Goal: Task Accomplishment & Management: Complete application form

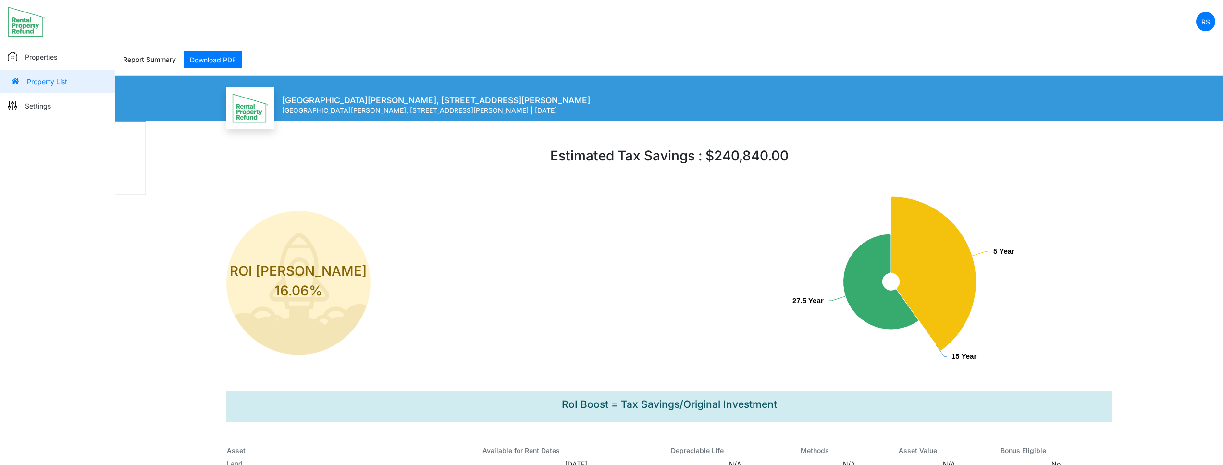
click at [47, 58] on p "Properties" at bounding box center [41, 57] width 32 height 10
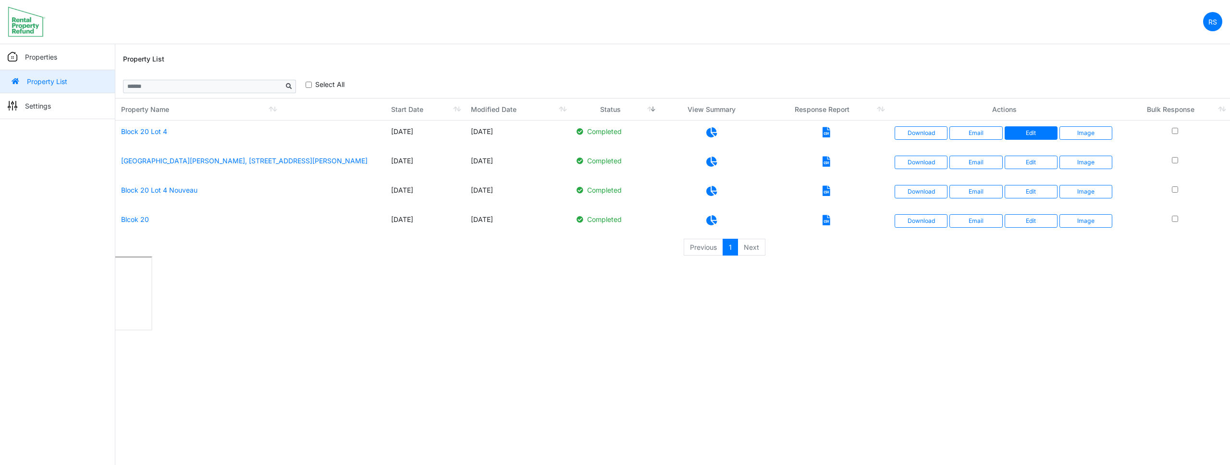
drag, startPoint x: 798, startPoint y: 58, endPoint x: 1010, endPoint y: 134, distance: 225.6
click at [798, 58] on div "Property List" at bounding box center [672, 59] width 1099 height 31
click at [1033, 136] on link "Edit" at bounding box center [1031, 132] width 53 height 13
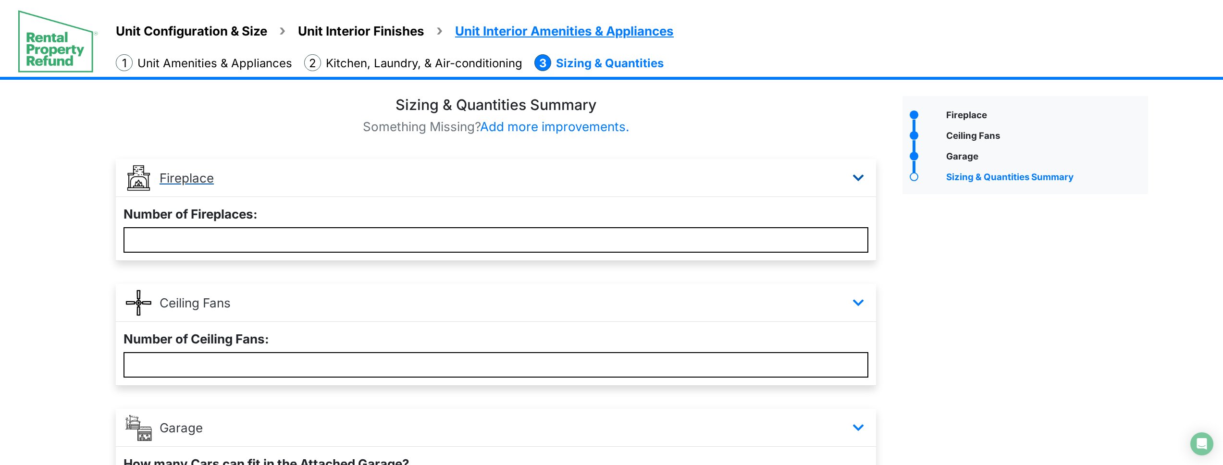
scroll to position [130, 0]
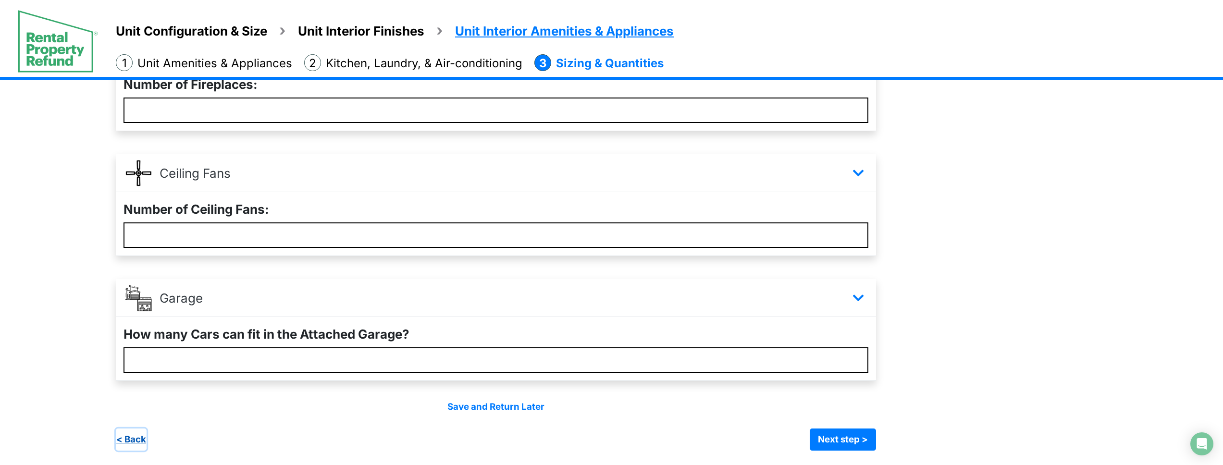
click at [128, 434] on button "< Back" at bounding box center [131, 440] width 31 height 22
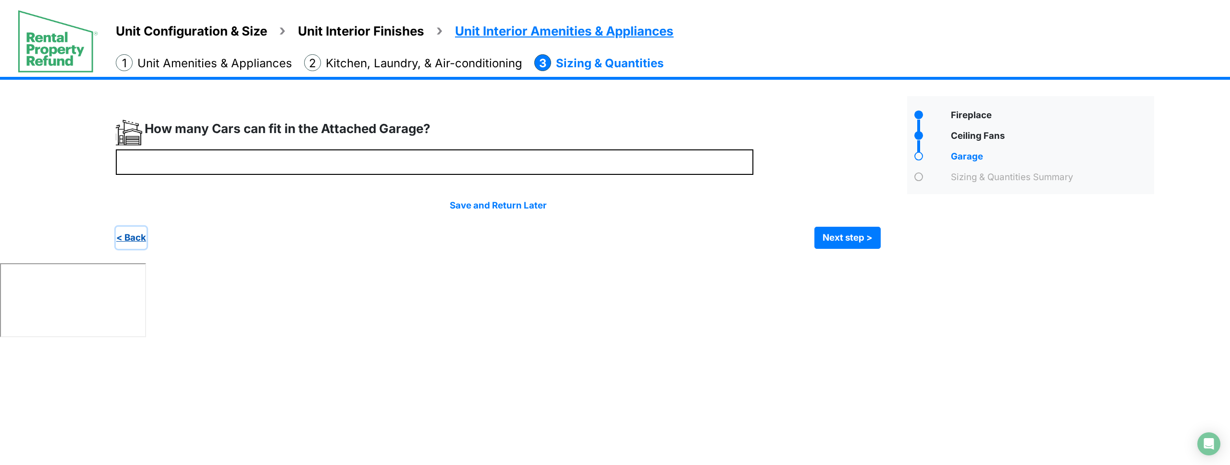
click at [140, 231] on button "< Back" at bounding box center [131, 238] width 31 height 22
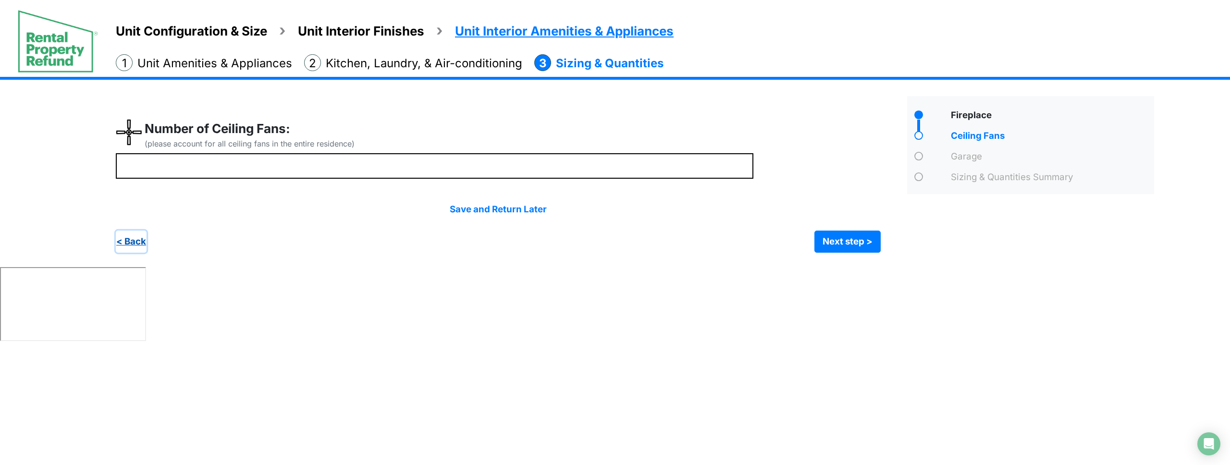
click at [136, 242] on button "< Back" at bounding box center [131, 242] width 31 height 22
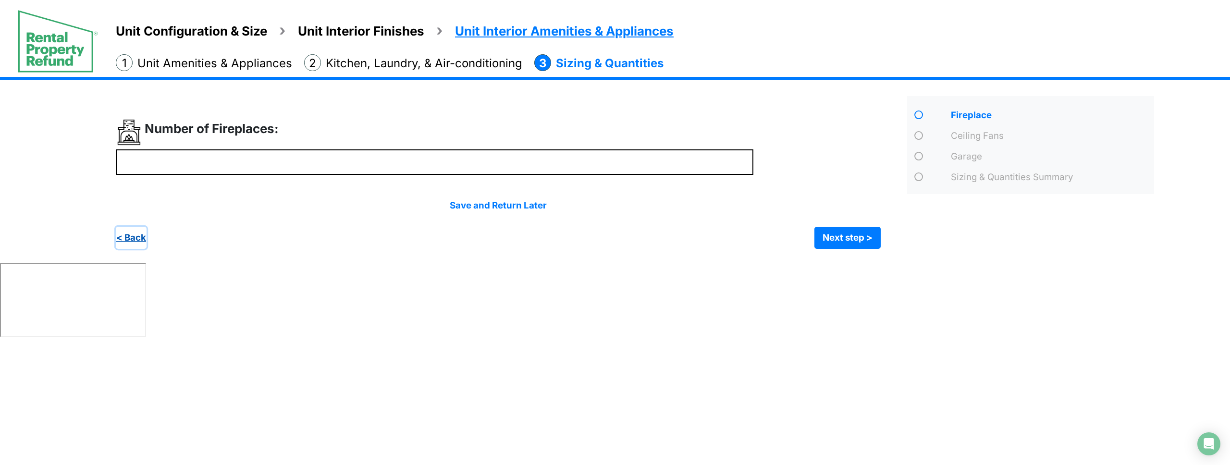
click at [135, 242] on button "< Back" at bounding box center [131, 238] width 31 height 22
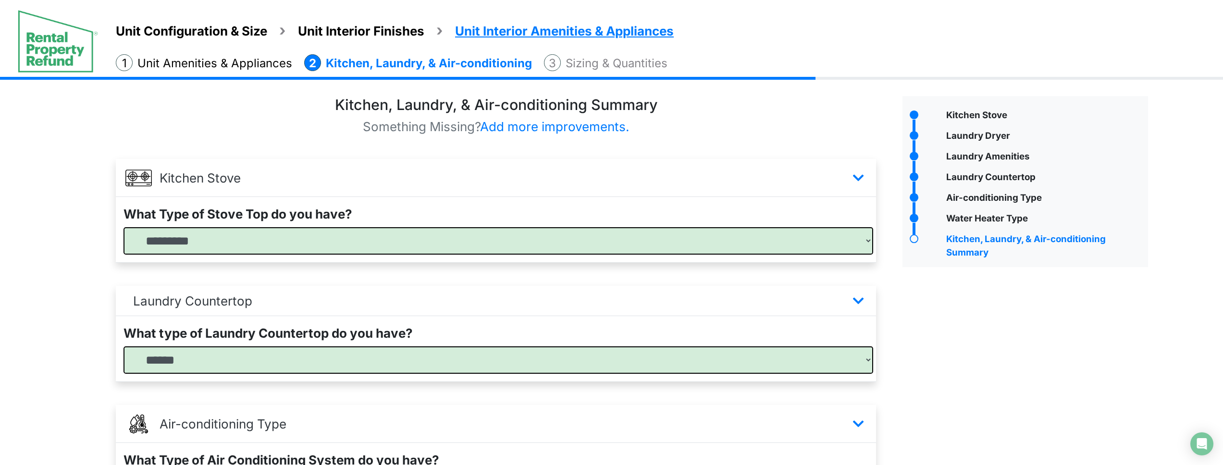
scroll to position [482, 0]
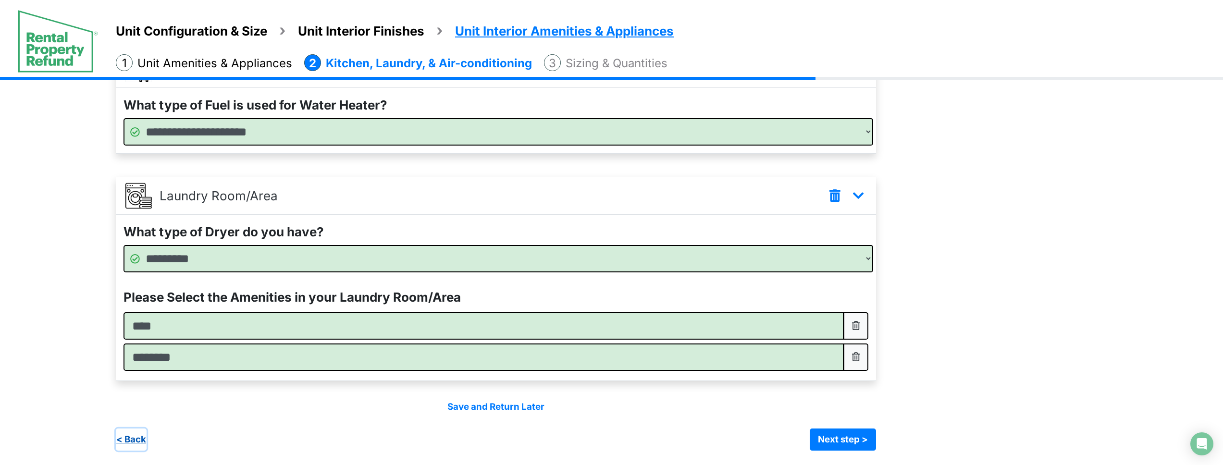
click at [137, 440] on button "< Back" at bounding box center [131, 440] width 31 height 22
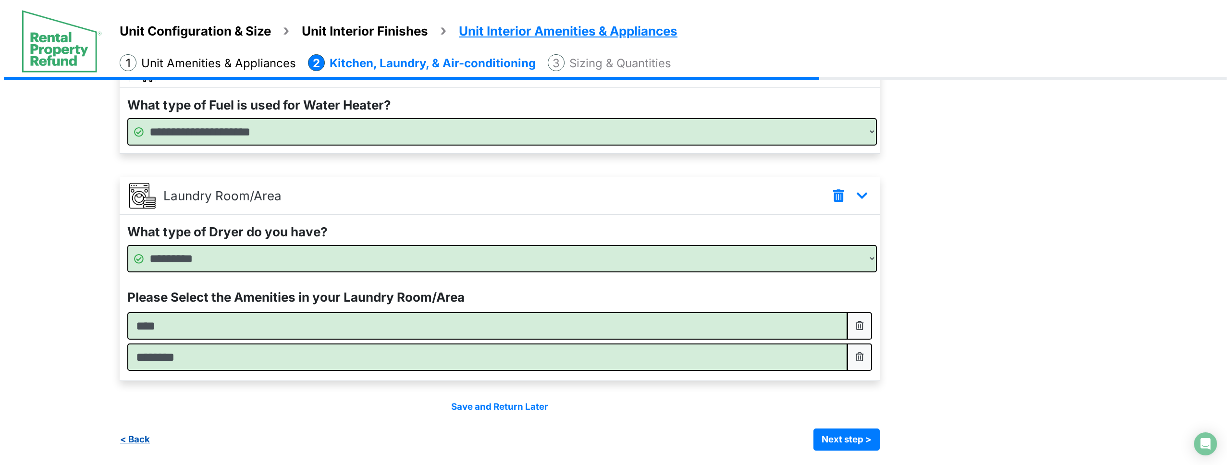
scroll to position [0, 0]
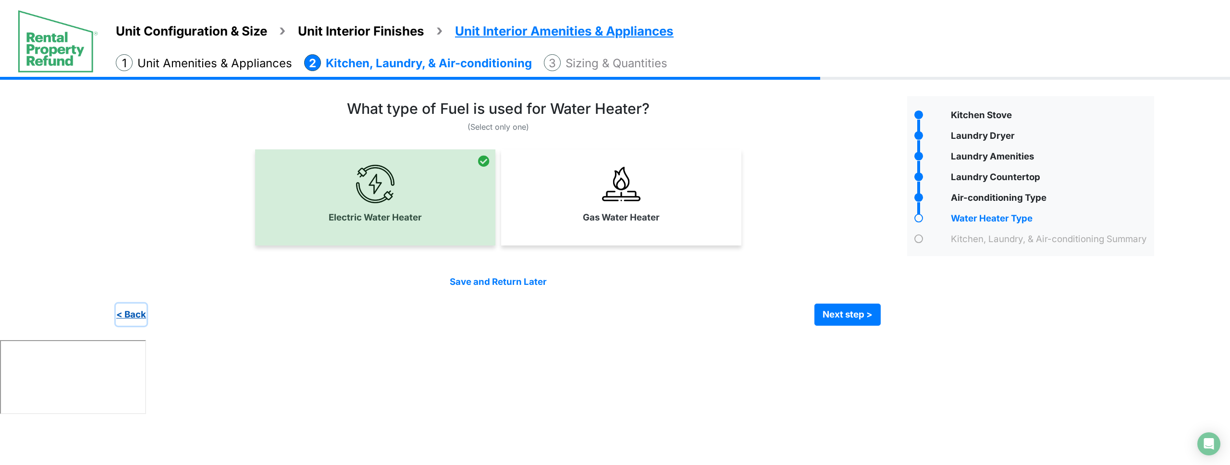
click at [126, 315] on button "< Back" at bounding box center [131, 315] width 31 height 22
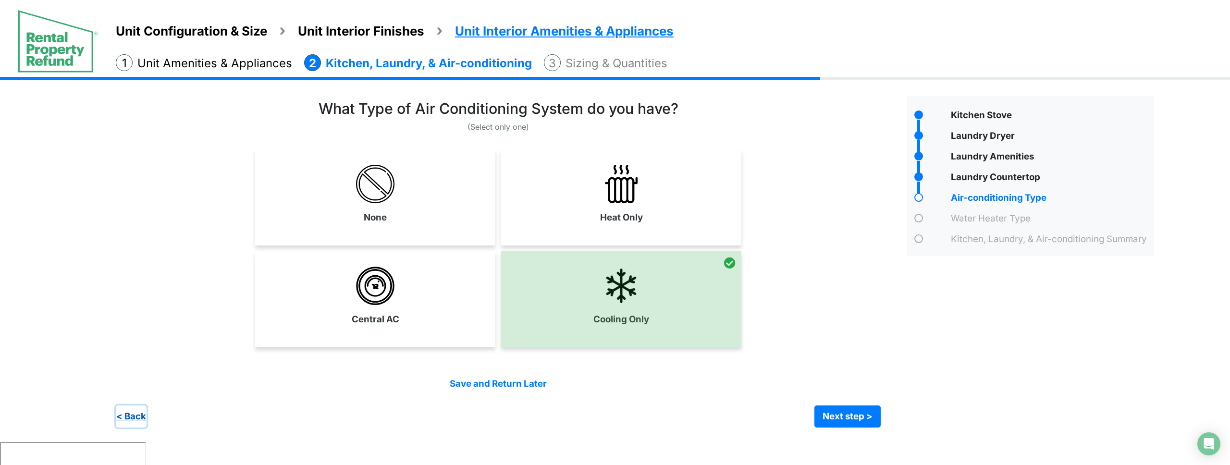
click at [137, 414] on button "< Back" at bounding box center [131, 417] width 31 height 22
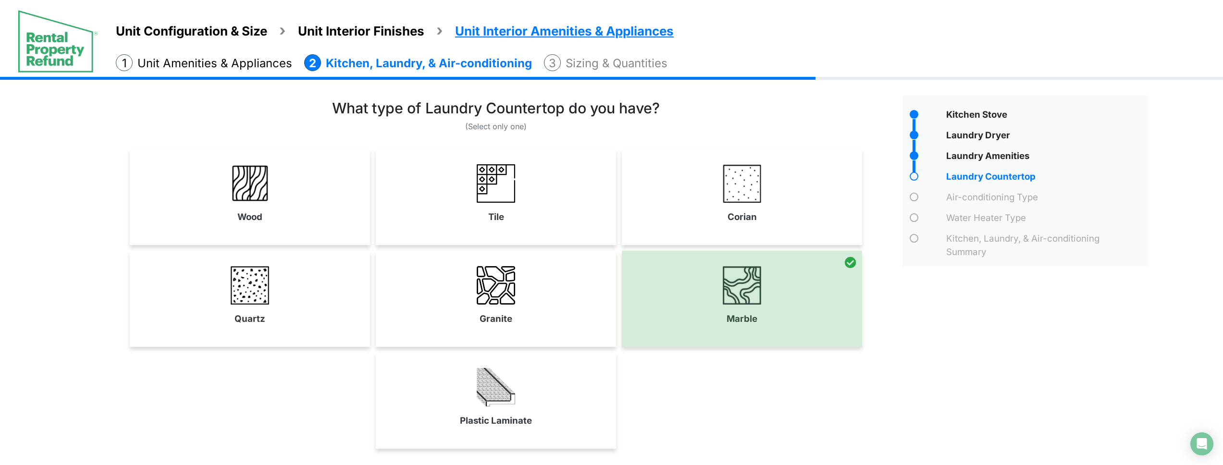
scroll to position [79, 0]
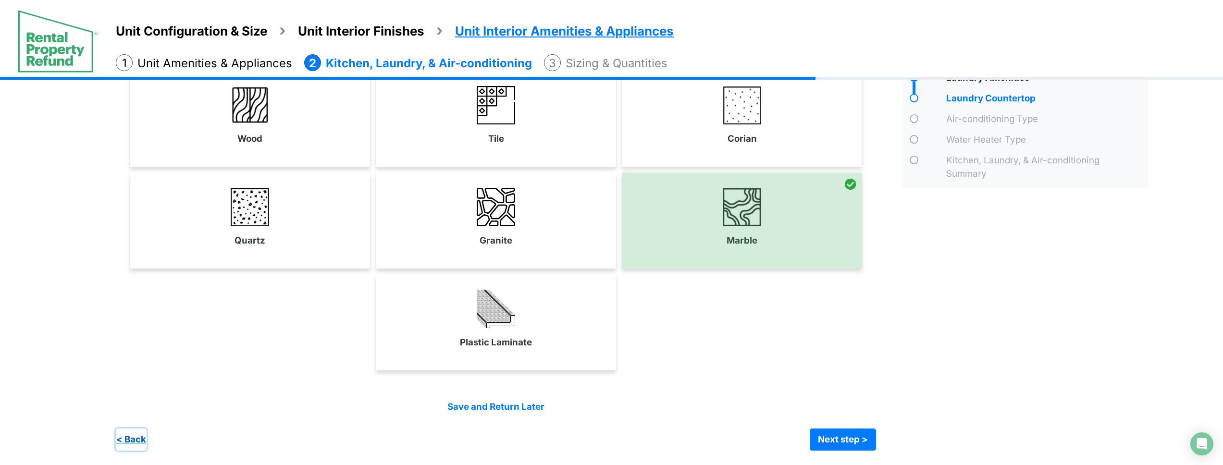
click at [135, 441] on button "< Back" at bounding box center [131, 440] width 31 height 22
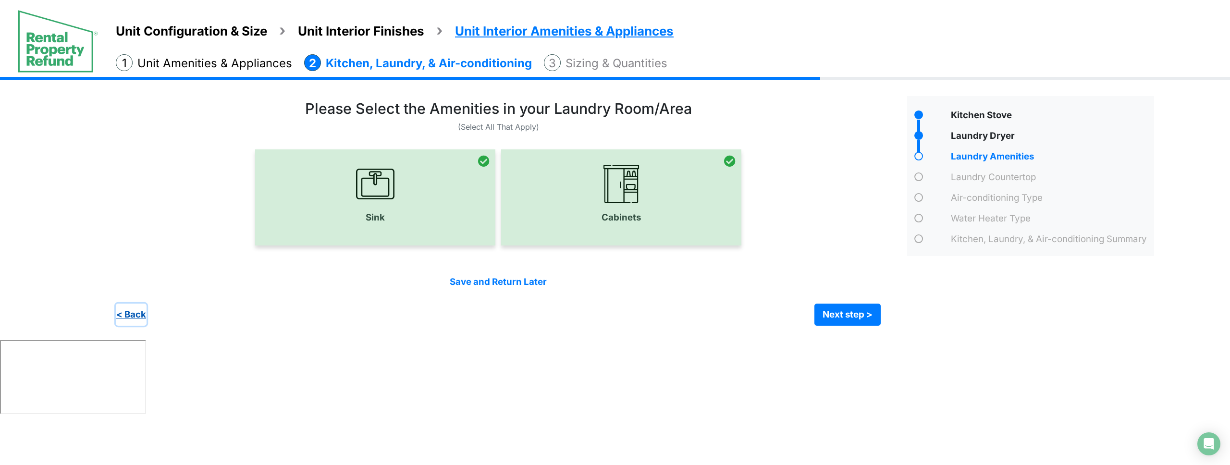
click at [141, 314] on button "< Back" at bounding box center [131, 315] width 31 height 22
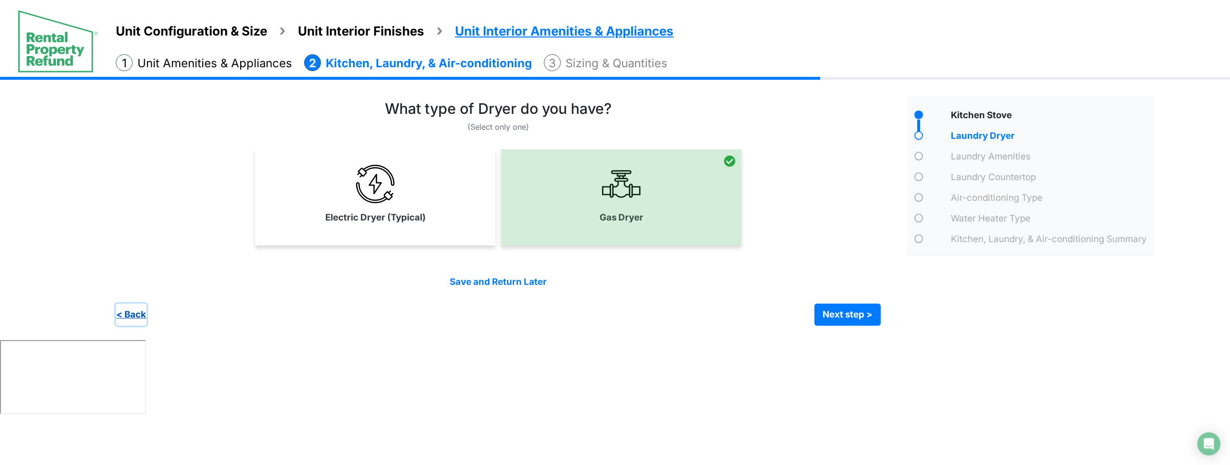
click at [135, 311] on button "< Back" at bounding box center [131, 315] width 31 height 22
click at [135, 315] on button "< Back" at bounding box center [131, 315] width 31 height 22
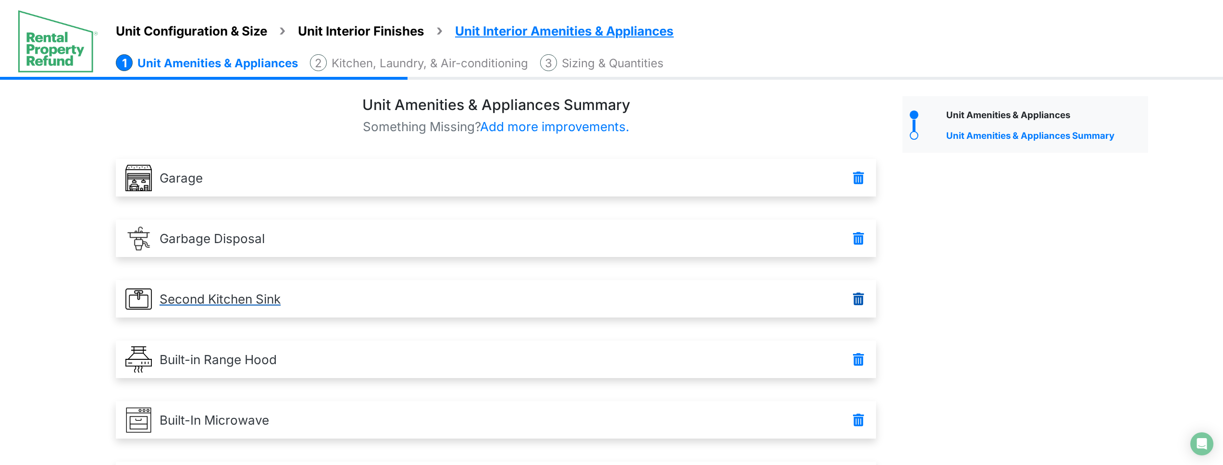
scroll to position [542, 0]
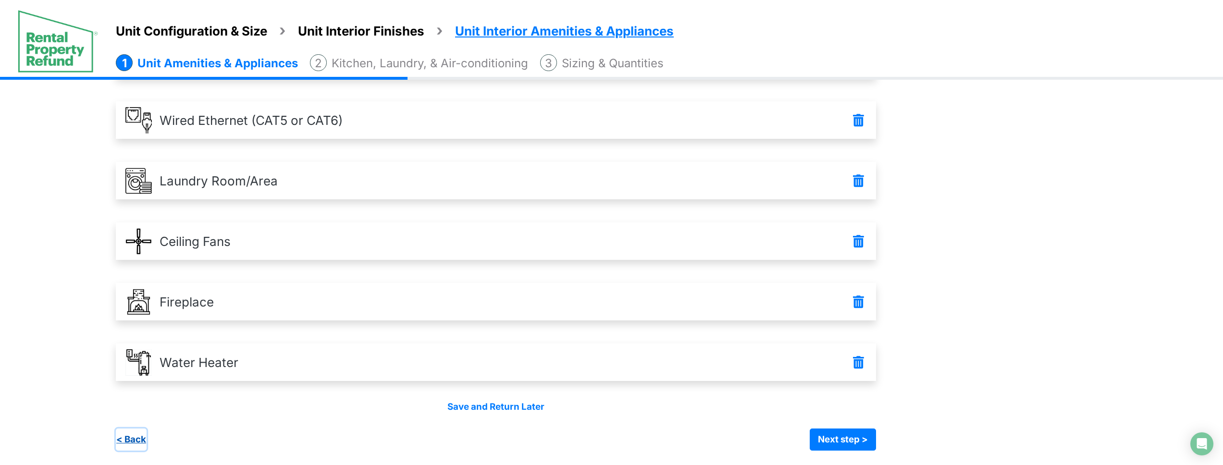
click at [134, 439] on button "< Back" at bounding box center [131, 440] width 31 height 22
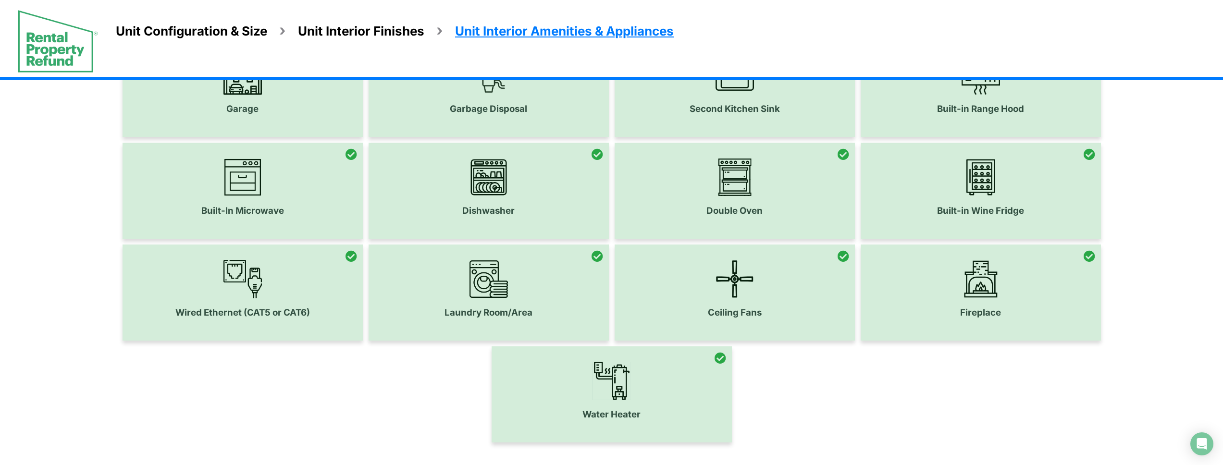
scroll to position [181, 0]
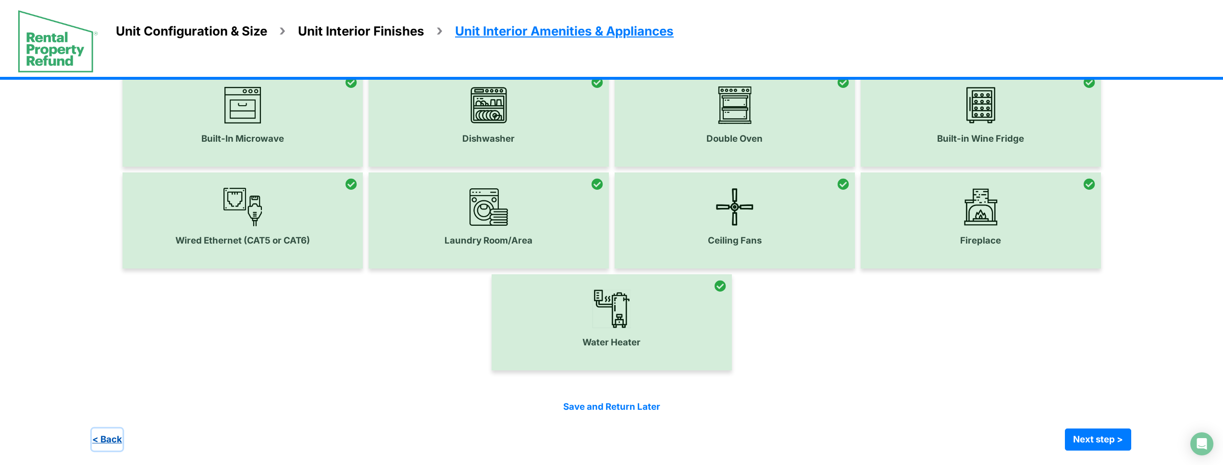
click at [110, 444] on button "< Back" at bounding box center [107, 440] width 31 height 22
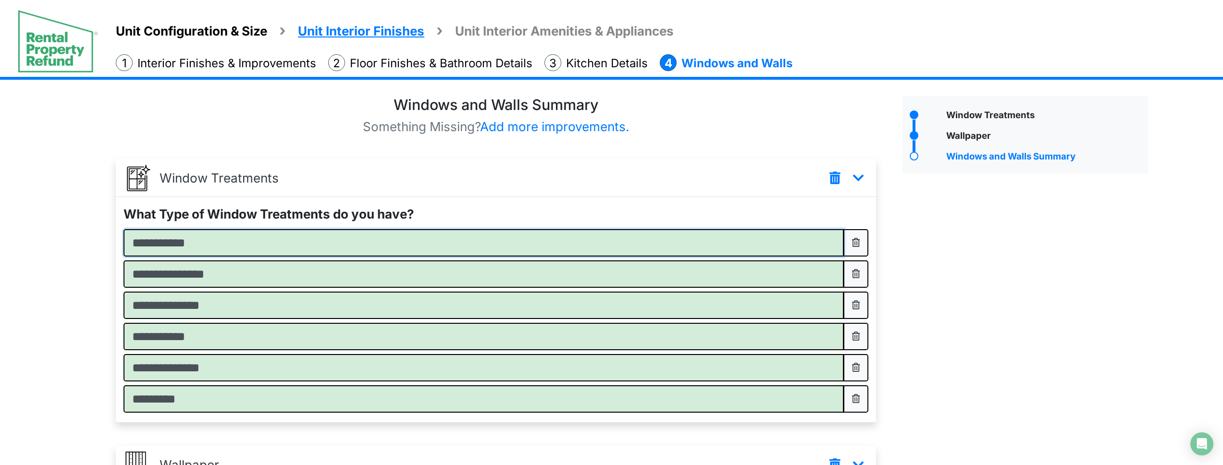
click at [600, 241] on input "**********" at bounding box center [484, 242] width 720 height 27
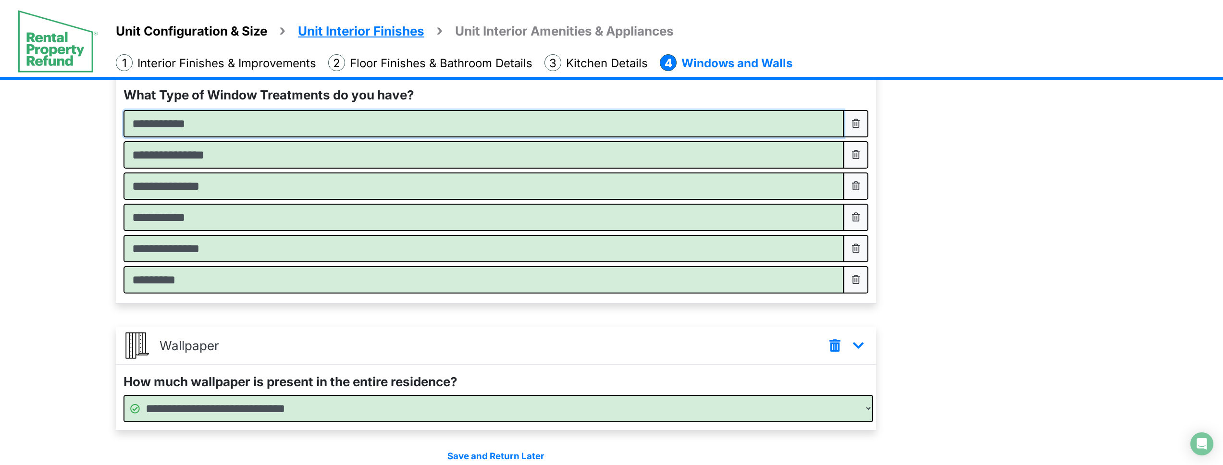
scroll to position [169, 0]
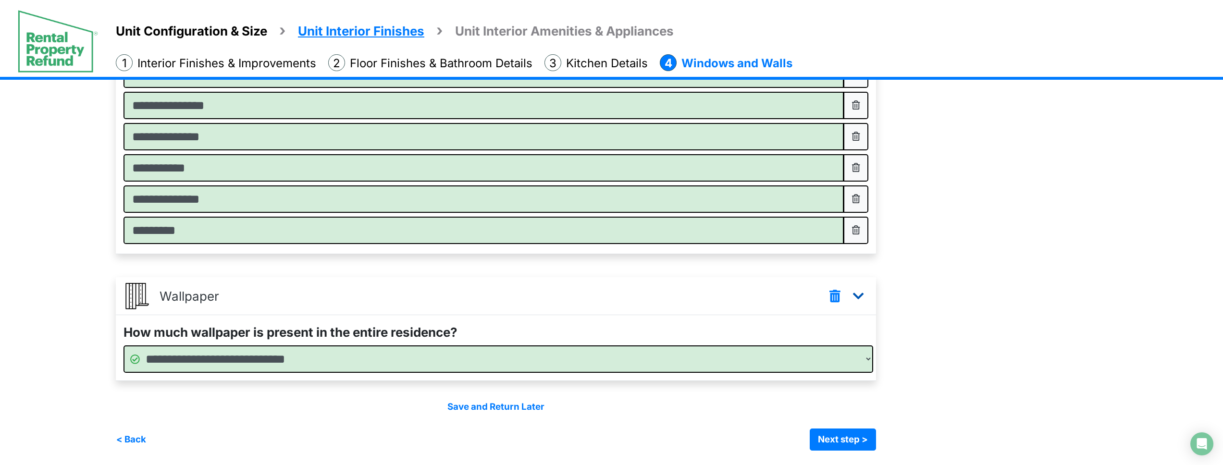
click at [865, 297] on icon at bounding box center [859, 295] width 16 height 17
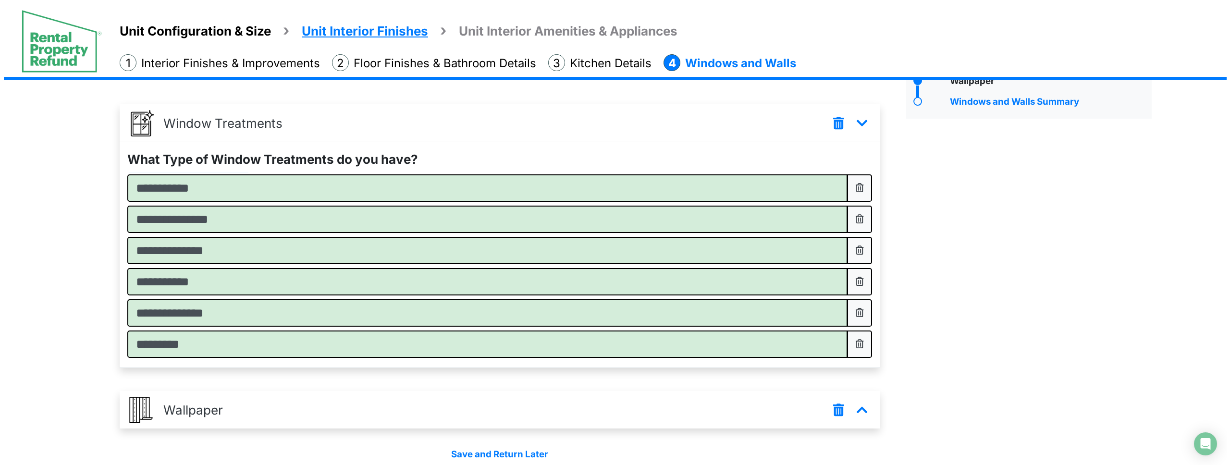
scroll to position [0, 0]
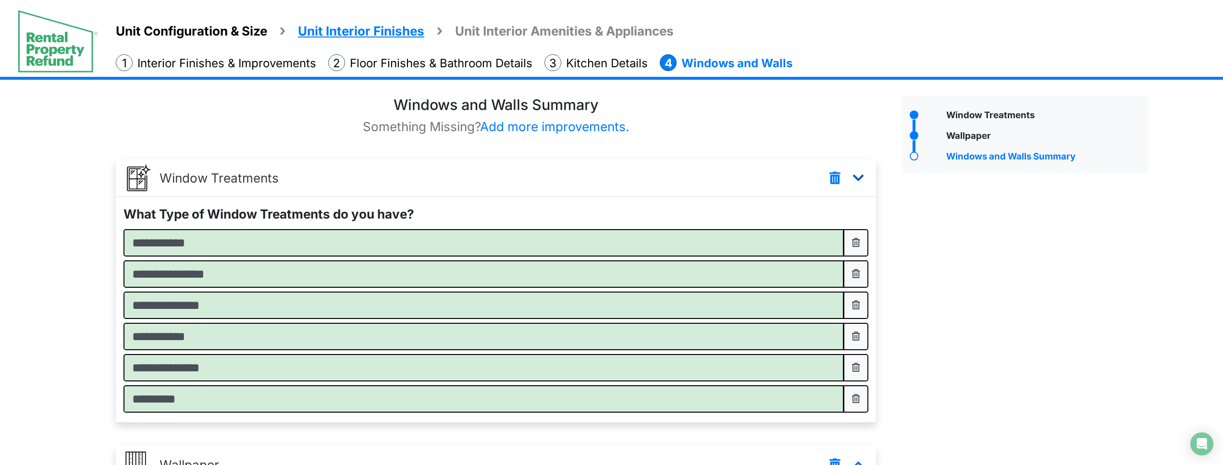
click at [865, 177] on icon at bounding box center [859, 177] width 16 height 17
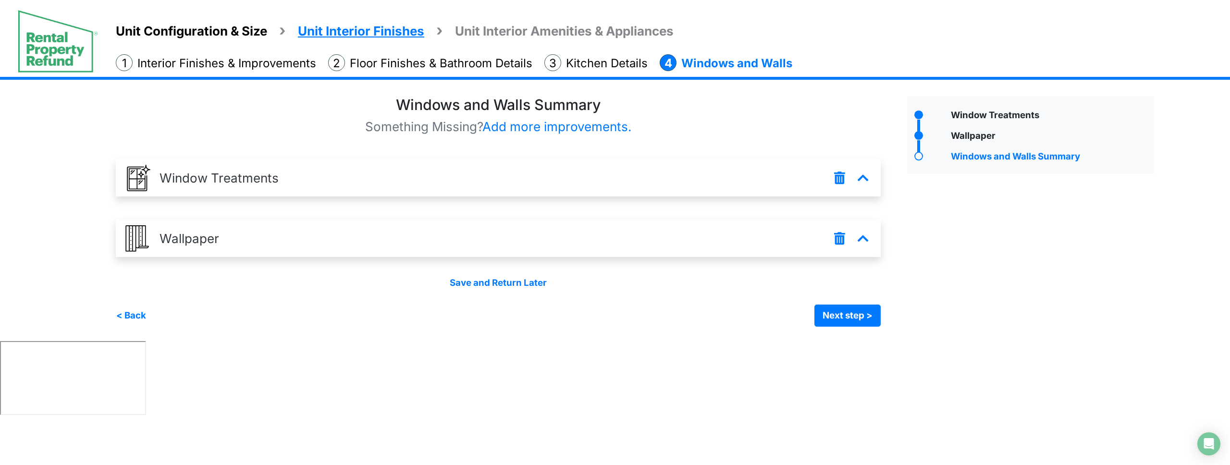
click at [114, 318] on div "Unit Configuration & Size Unit Interior Finishes Unit Interior Amenities & Appl…" at bounding box center [615, 209] width 1230 height 264
click at [124, 317] on button "< Back" at bounding box center [131, 316] width 31 height 22
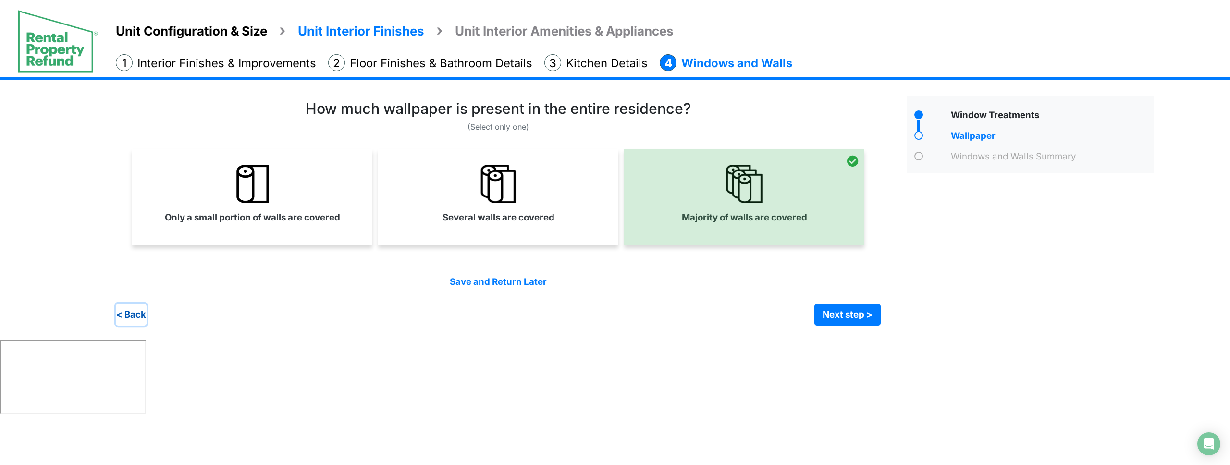
click at [129, 317] on button "< Back" at bounding box center [131, 315] width 31 height 22
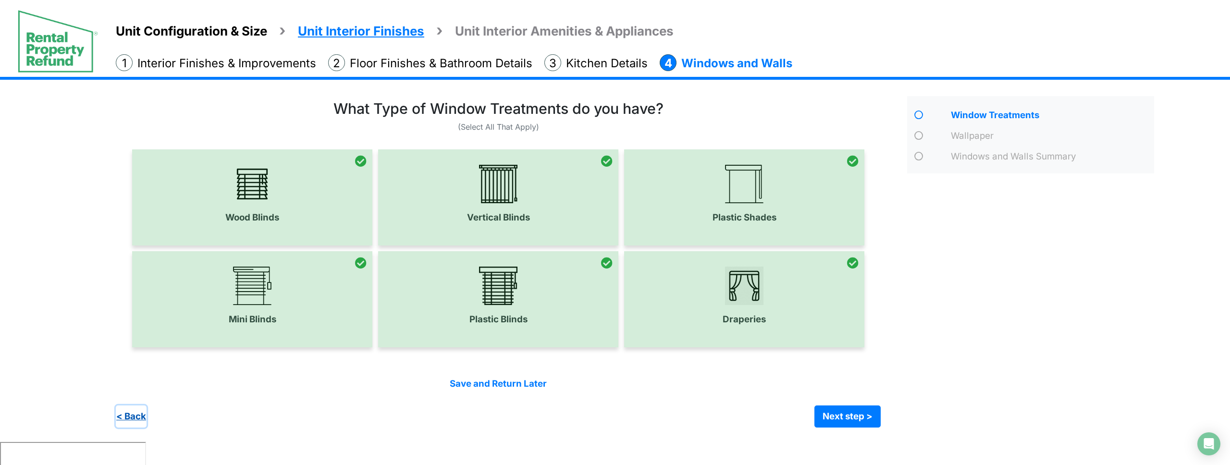
click at [141, 412] on button "< Back" at bounding box center [131, 417] width 31 height 22
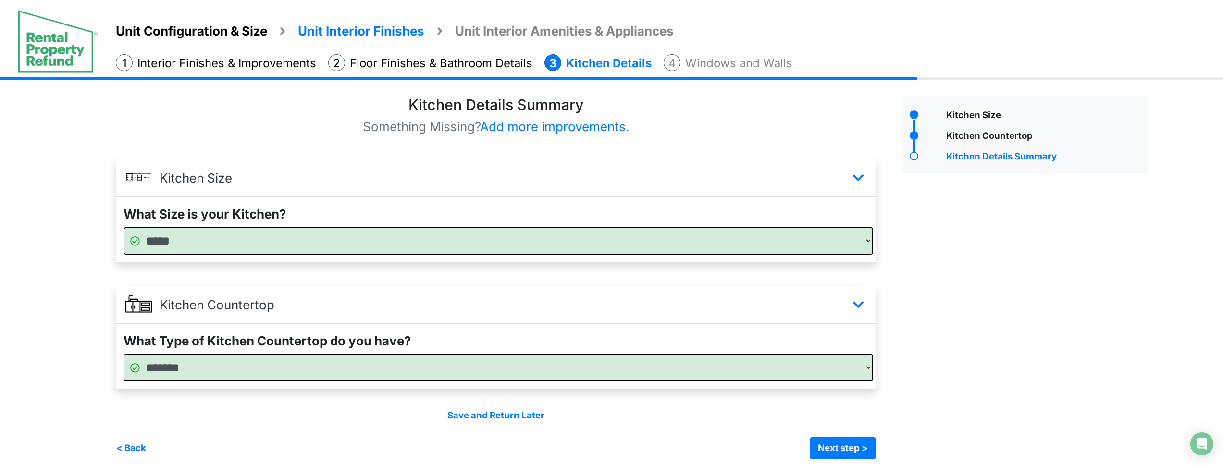
click at [144, 409] on div "Save and Return Later" at bounding box center [496, 415] width 760 height 13
click at [142, 442] on button "< Back" at bounding box center [131, 448] width 31 height 22
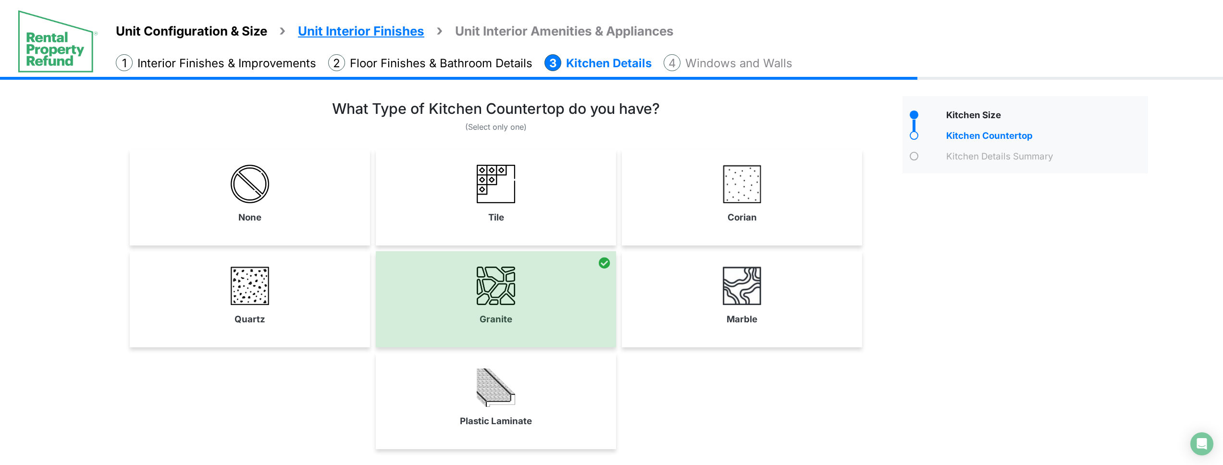
click at [219, 35] on span "Unit Configuration & Size" at bounding box center [191, 31] width 151 height 15
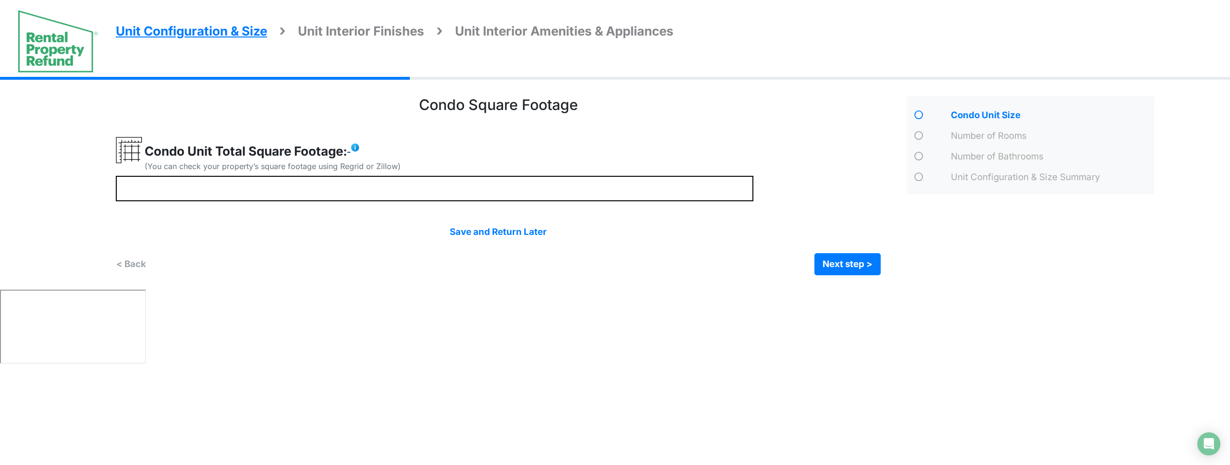
click at [356, 146] on img at bounding box center [355, 148] width 10 height 10
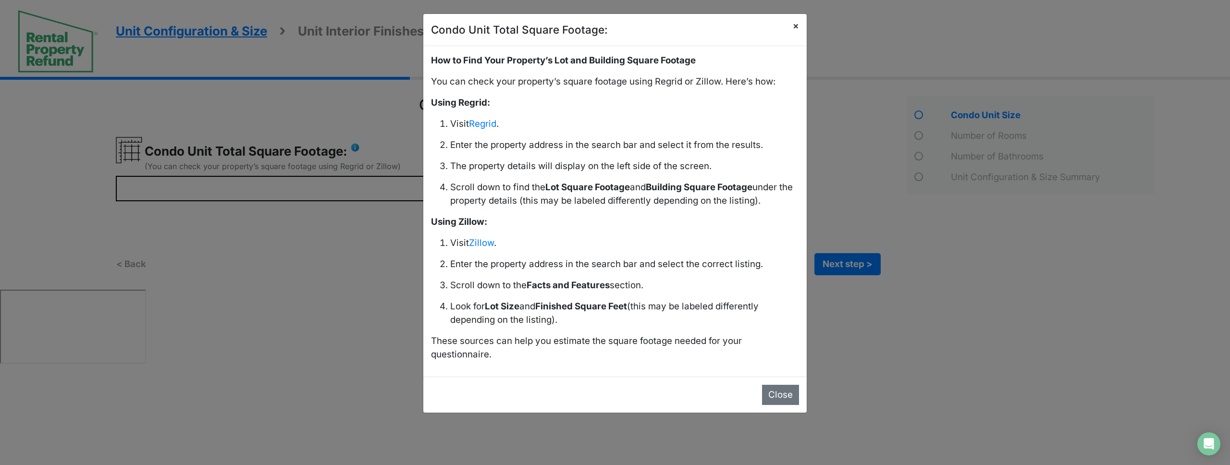
drag, startPoint x: 796, startPoint y: 25, endPoint x: 580, endPoint y: 36, distance: 216.1
click at [796, 25] on span "×" at bounding box center [796, 25] width 6 height 11
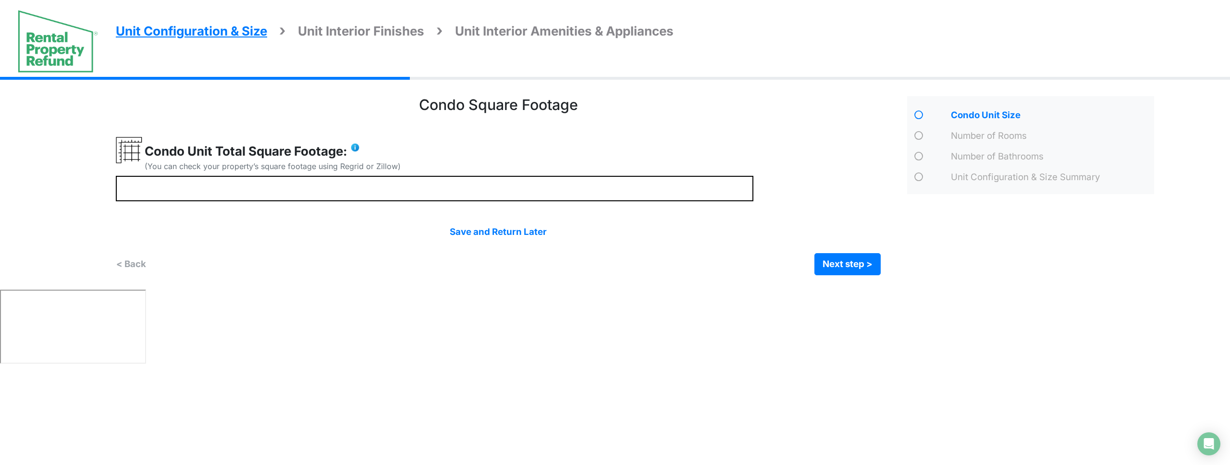
click at [366, 37] on span "Unit Interior Finishes" at bounding box center [361, 31] width 126 height 15
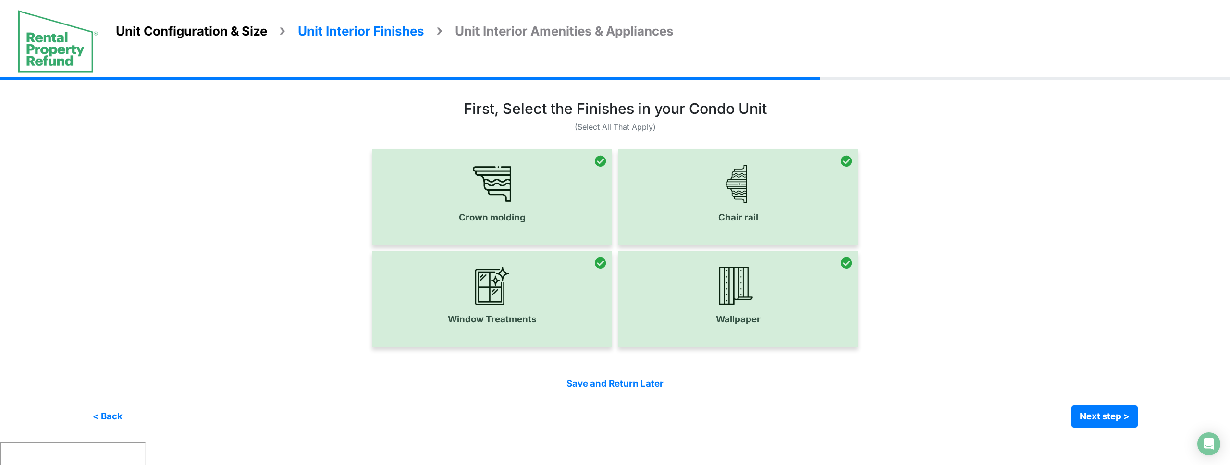
drag, startPoint x: 530, startPoint y: 34, endPoint x: 473, endPoint y: 35, distance: 56.2
click at [530, 34] on span "Unit Interior Amenities & Appliances" at bounding box center [564, 31] width 219 height 15
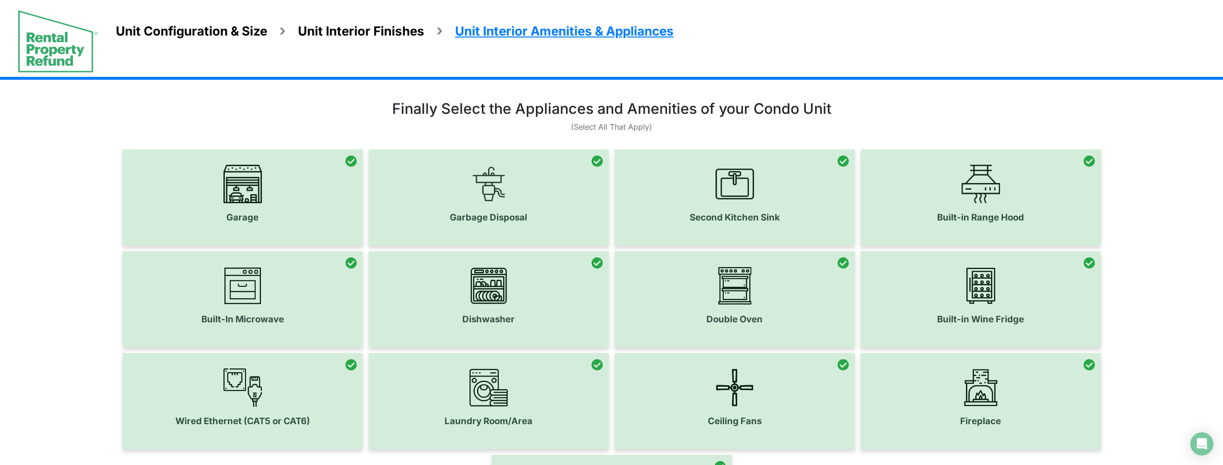
click at [285, 38] on li "Unit Interior Finishes" at bounding box center [351, 30] width 145 height 23
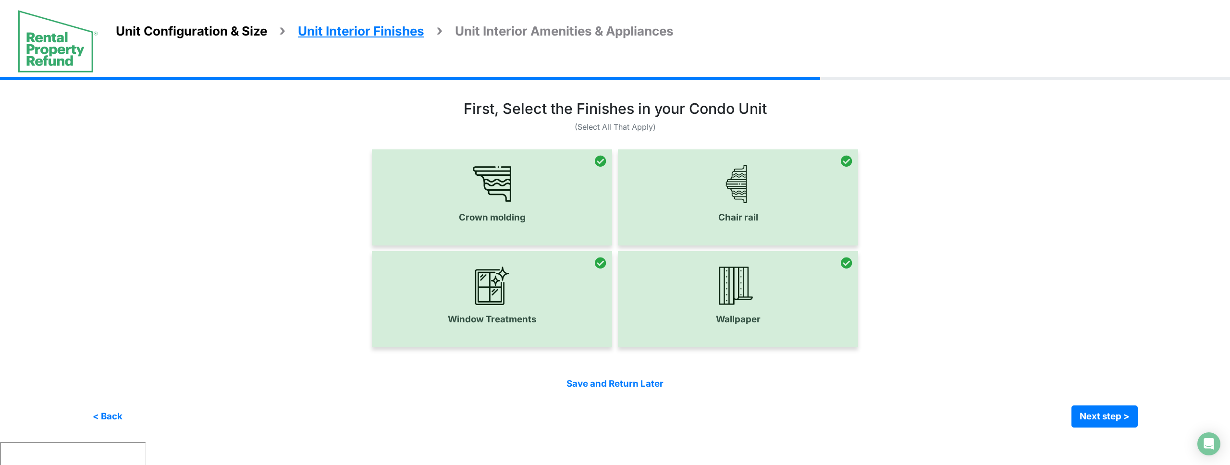
click at [247, 29] on span "Unit Configuration & Size" at bounding box center [191, 31] width 151 height 15
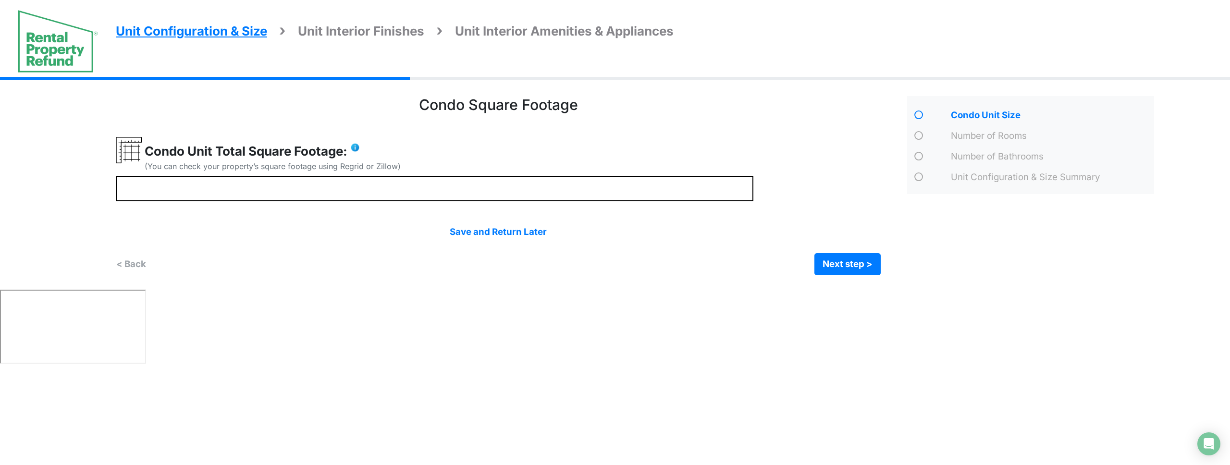
click at [887, 265] on div "Condo Square Footage **** Next step >" at bounding box center [508, 185] width 784 height 179
click at [877, 266] on button "Next step >" at bounding box center [848, 264] width 66 height 22
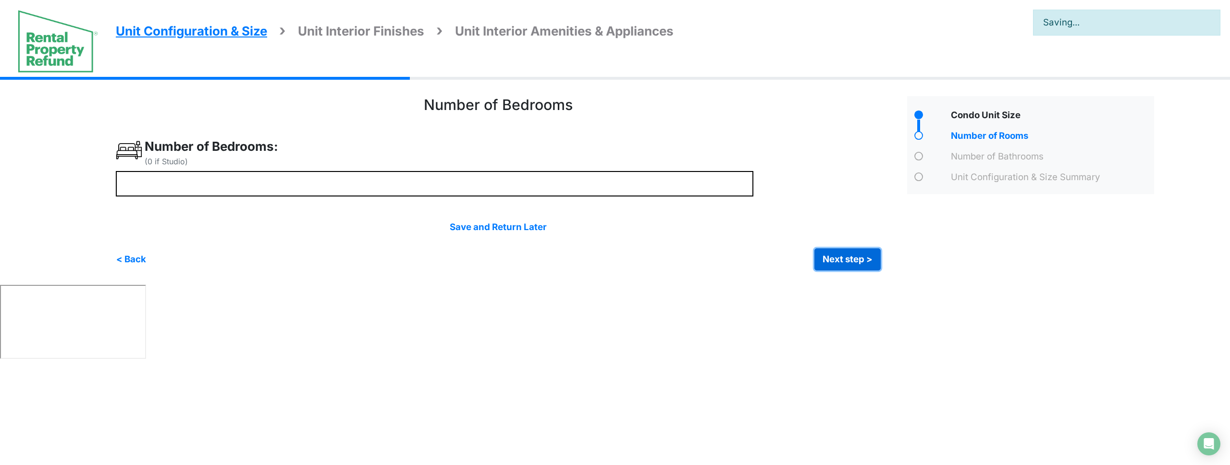
click at [876, 266] on button "Next step >" at bounding box center [848, 259] width 66 height 22
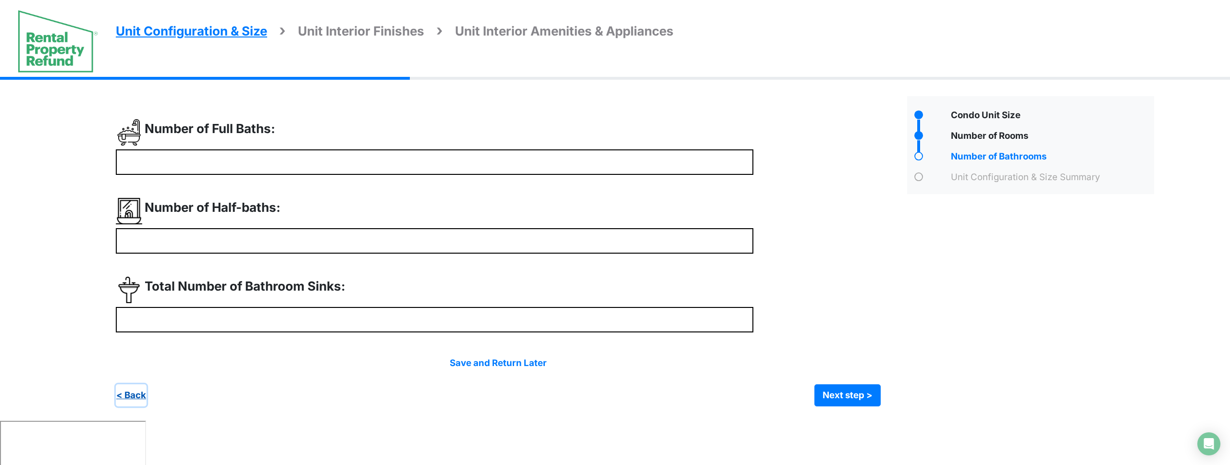
click at [143, 393] on button "< Back" at bounding box center [131, 395] width 31 height 22
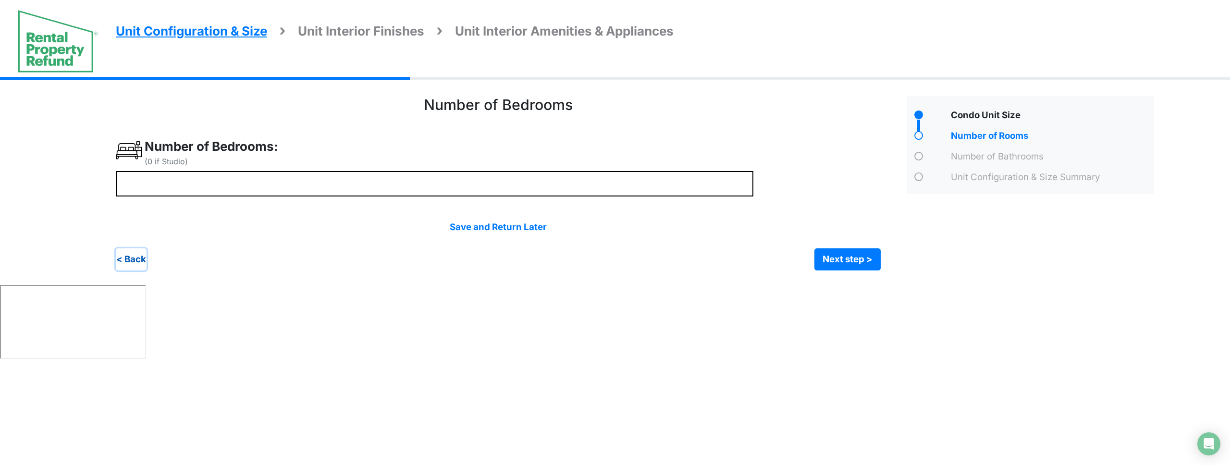
click at [131, 260] on button "< Back" at bounding box center [131, 259] width 31 height 22
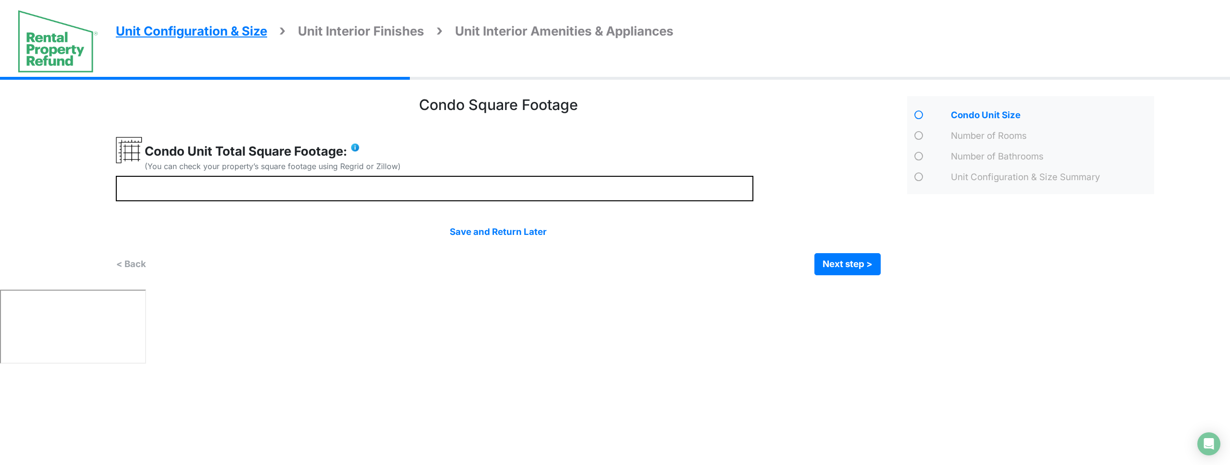
click at [207, 27] on span "Unit Configuration & Size" at bounding box center [191, 31] width 151 height 15
click at [569, 131] on div "Condo Square Footage **** Next step >" at bounding box center [508, 185] width 784 height 179
click at [356, 148] on img at bounding box center [355, 148] width 10 height 10
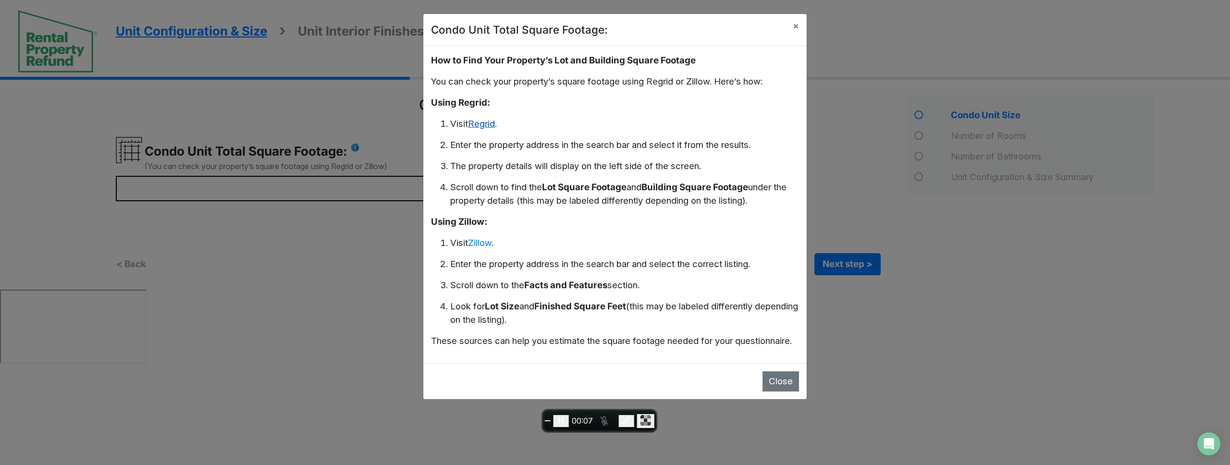
click at [492, 124] on link "Regrid" at bounding box center [481, 123] width 27 height 11
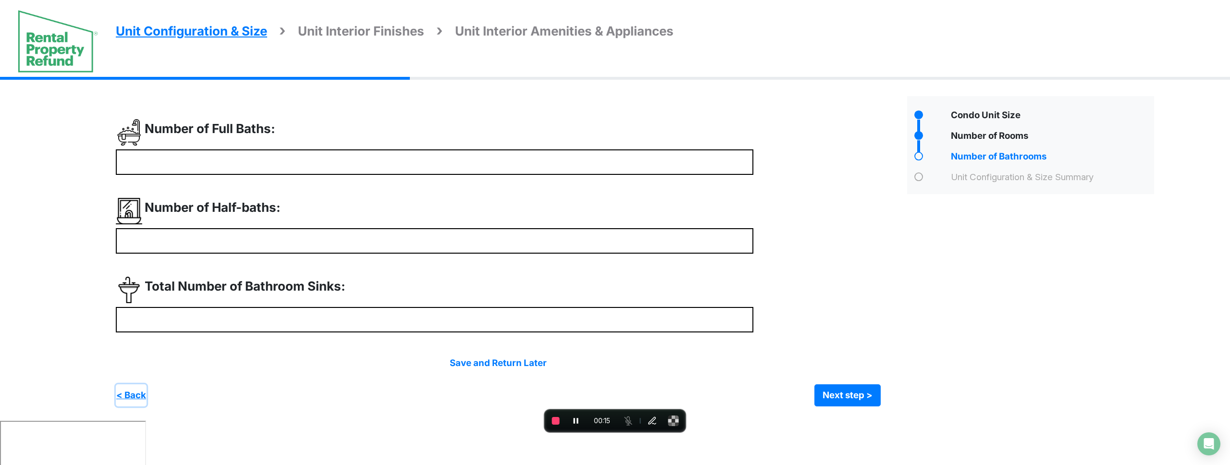
drag, startPoint x: 142, startPoint y: 394, endPoint x: 184, endPoint y: 349, distance: 60.8
click at [142, 393] on button "< Back" at bounding box center [131, 395] width 31 height 22
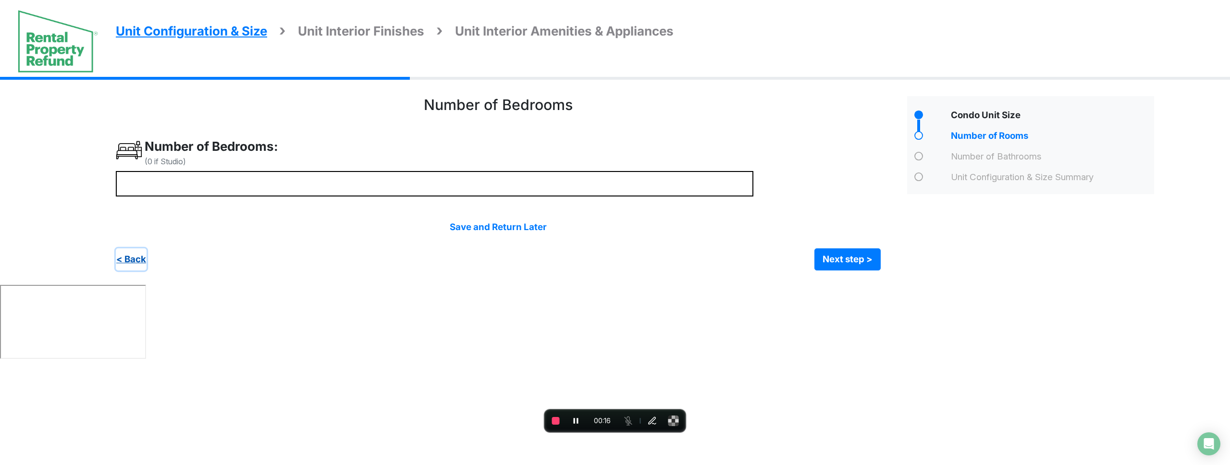
click at [134, 261] on button "< Back" at bounding box center [131, 259] width 31 height 22
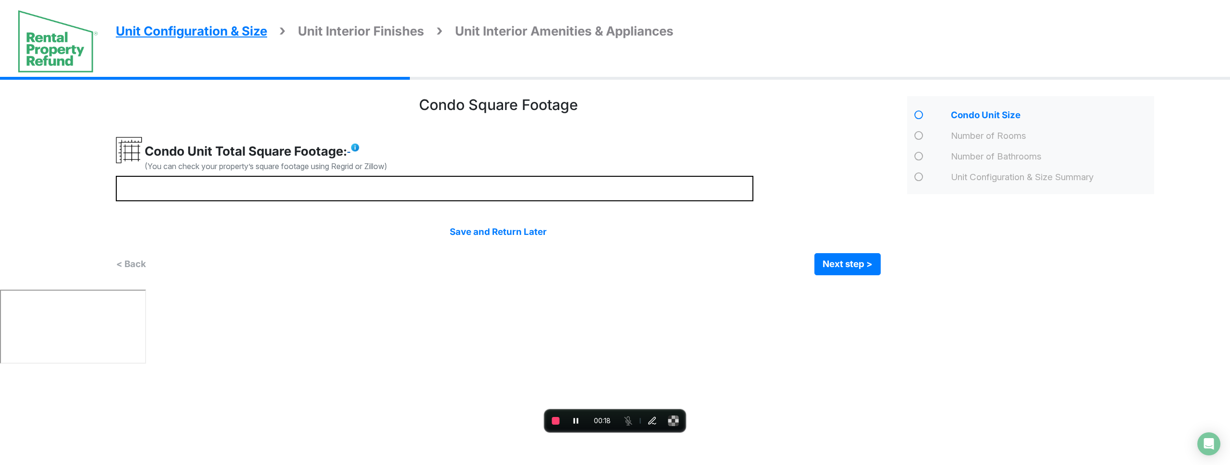
click at [359, 147] on img at bounding box center [355, 148] width 10 height 10
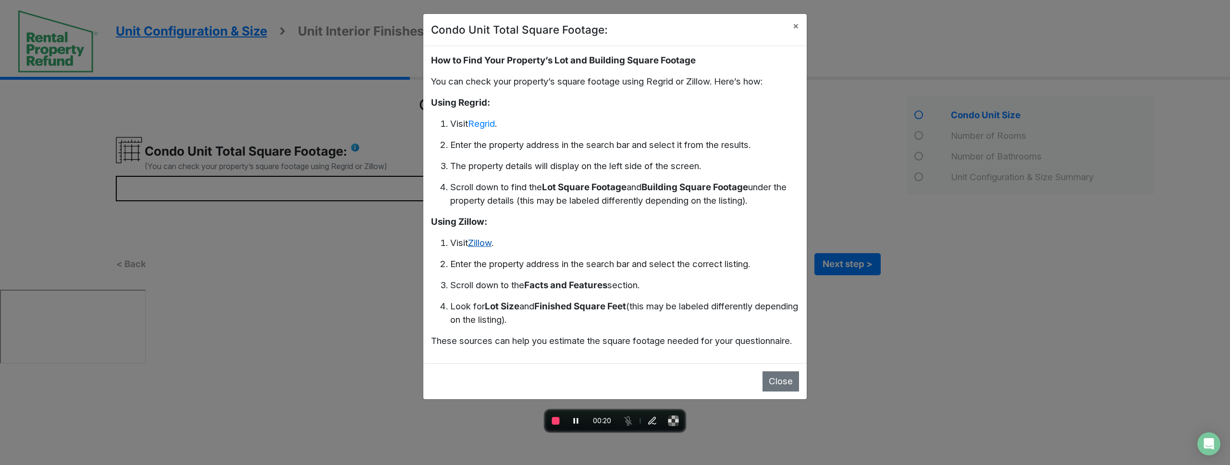
click at [482, 243] on link "Zillow" at bounding box center [480, 242] width 24 height 11
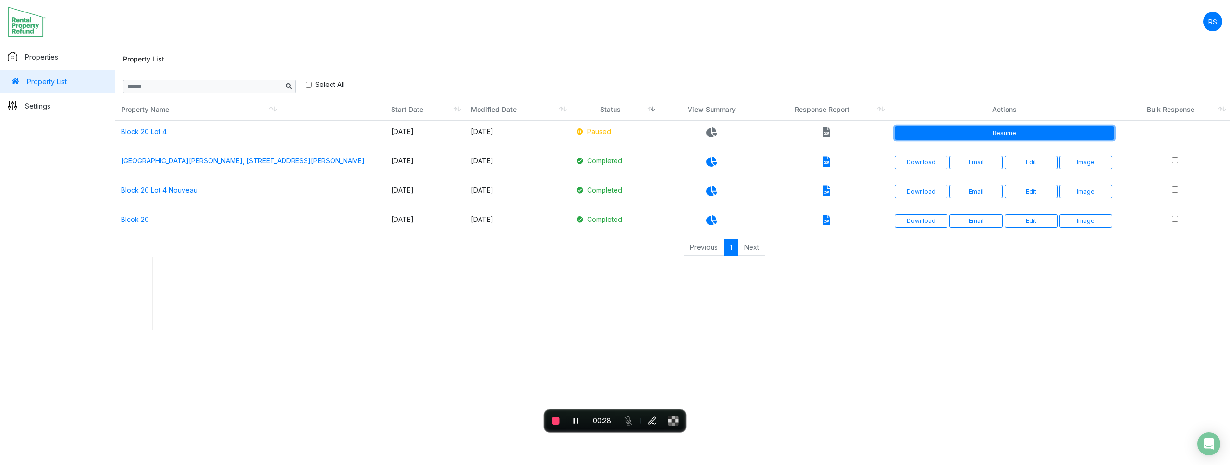
click at [1025, 135] on link "Resume" at bounding box center [1005, 132] width 220 height 13
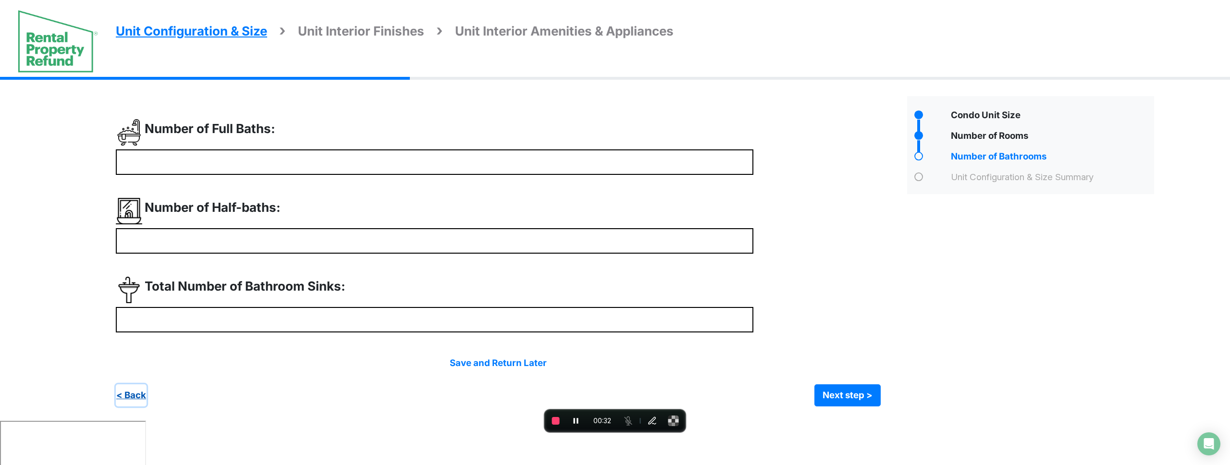
click at [136, 390] on button "< Back" at bounding box center [131, 395] width 31 height 22
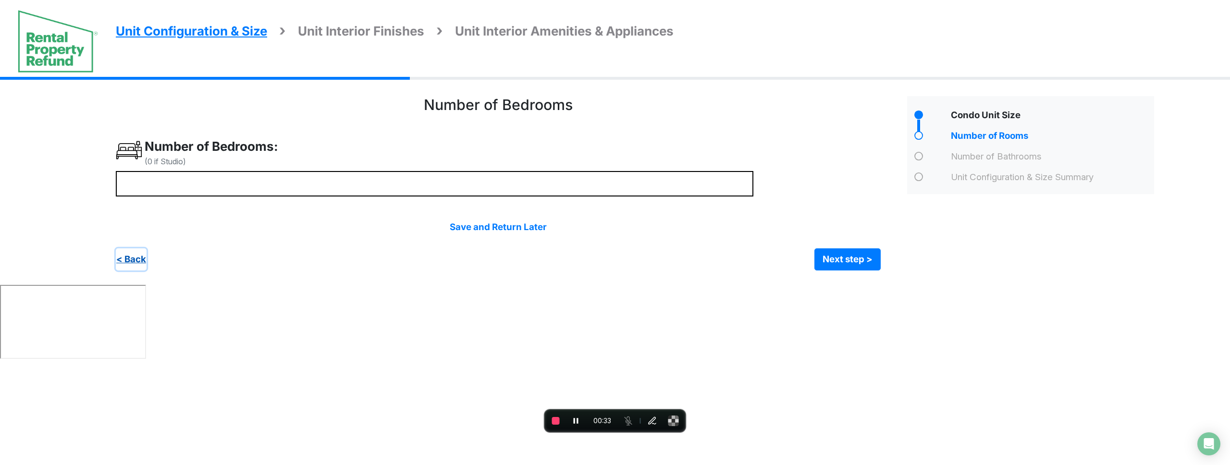
click at [134, 259] on button "< Back" at bounding box center [131, 259] width 31 height 22
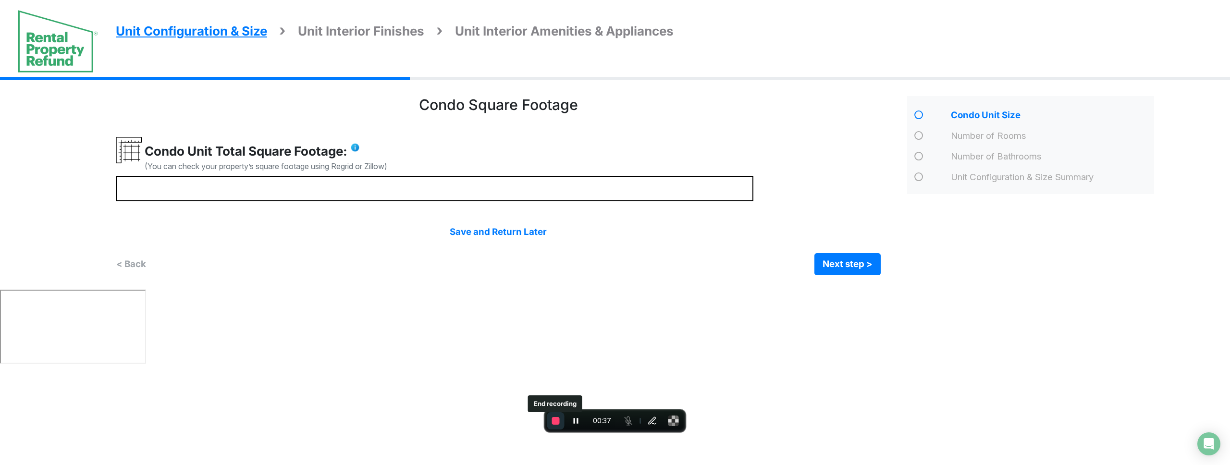
click at [558, 421] on span "End recording" at bounding box center [556, 421] width 8 height 8
click at [360, 148] on img at bounding box center [355, 148] width 10 height 10
